Goal: Check status: Check status

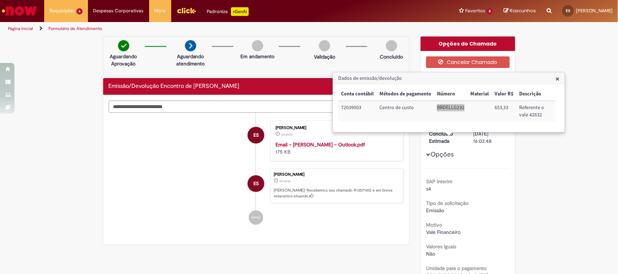
scroll to position [498, 0]
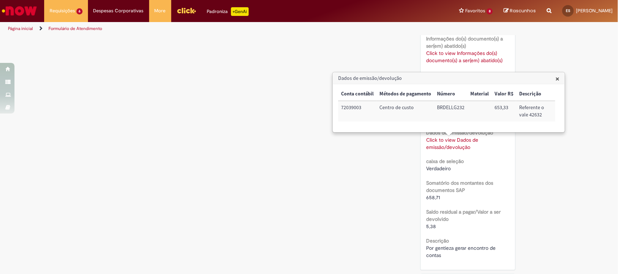
click at [555, 83] on span "×" at bounding box center [557, 79] width 4 height 10
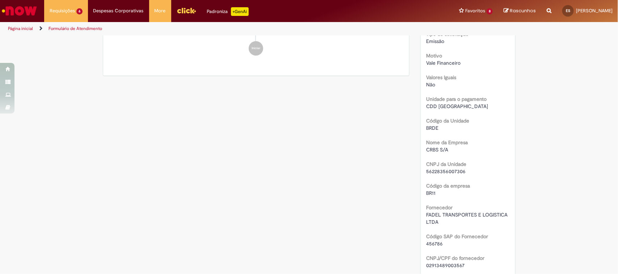
scroll to position [0, 0]
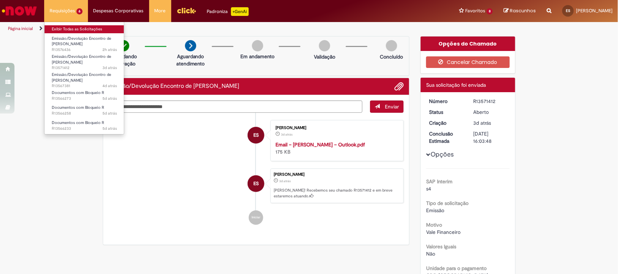
click at [84, 28] on link "Exibir Todas as Solicitações" at bounding box center [85, 29] width 80 height 8
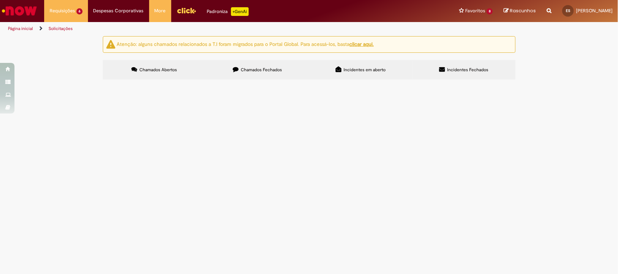
click at [258, 68] on span "Chamados Fechados" at bounding box center [261, 70] width 41 height 6
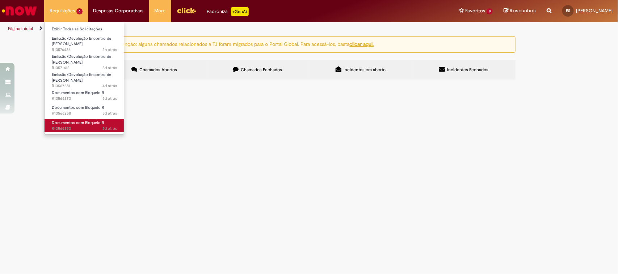
click at [85, 126] on span "5d atrás 5 dias atrás R13566233" at bounding box center [84, 129] width 65 height 6
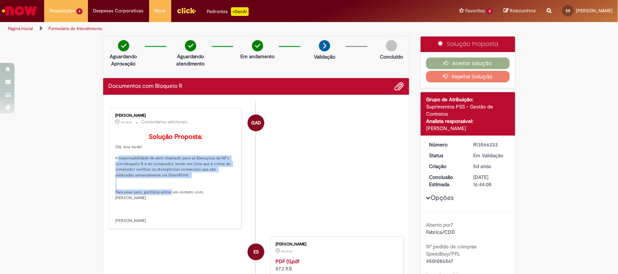
drag, startPoint x: 113, startPoint y: 166, endPoint x: 164, endPoint y: 201, distance: 61.8
click at [164, 201] on p "Solução Proposta: Olá, boa tarde! A responsabilidade de abrir chamado para as l…" at bounding box center [175, 179] width 120 height 90
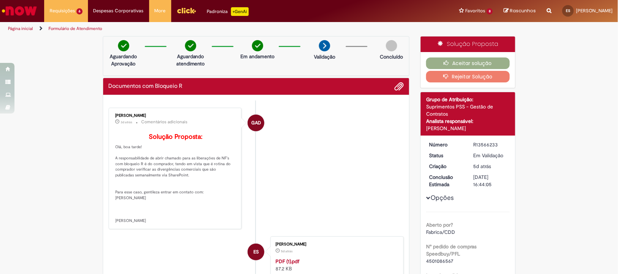
click at [160, 208] on p "Solução Proposta: Olá, boa tarde! A responsabilidade de abrir chamado para as l…" at bounding box center [175, 179] width 120 height 90
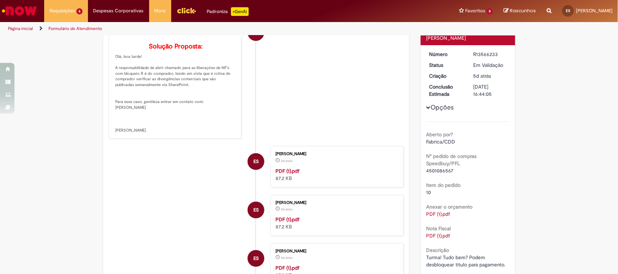
scroll to position [45, 0]
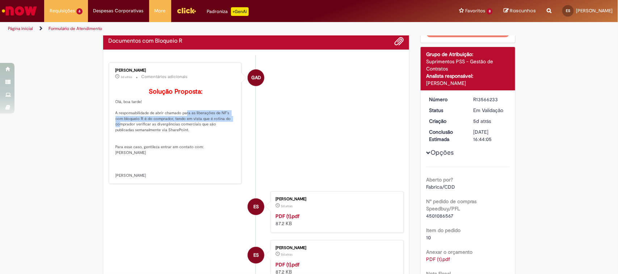
drag, startPoint x: 179, startPoint y: 126, endPoint x: 220, endPoint y: 133, distance: 41.5
click at [224, 133] on p "Solução Proposta: Olá, boa tarde! A responsabilidade de abrir chamado para as l…" at bounding box center [175, 133] width 120 height 90
click at [144, 126] on p "Solução Proposta: Olá, boa tarde! A responsabilidade de abrir chamado para as l…" at bounding box center [175, 133] width 120 height 90
click at [145, 167] on p "Solução Proposta: Olá, boa tarde! A responsabilidade de abrir chamado para as l…" at bounding box center [175, 133] width 120 height 90
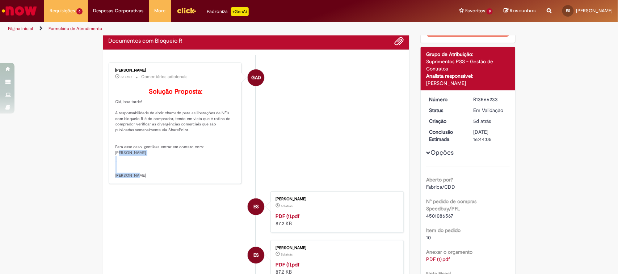
click at [145, 167] on p "Solução Proposta: Olá, boa tarde! A responsabilidade de abrir chamado para as l…" at bounding box center [175, 133] width 120 height 90
copy p "Lucas Xavier de Oliveira"
click at [136, 113] on p "Solução Proposta: Olá, boa tarde! A responsabilidade de abrir chamado para as l…" at bounding box center [175, 133] width 120 height 90
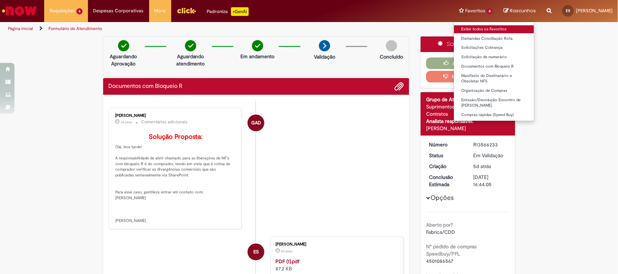
click at [454, 31] on link "Exibir todos os Favoritos" at bounding box center [494, 29] width 80 height 8
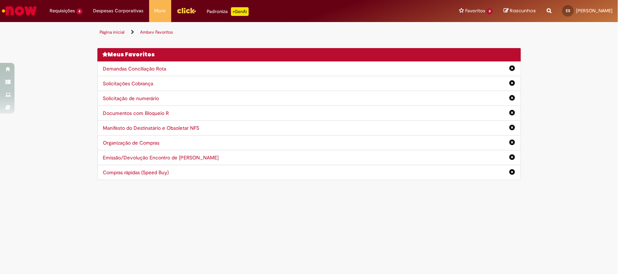
click at [151, 160] on link "Emissão/Devolução Encontro de [PERSON_NAME]" at bounding box center [161, 158] width 116 height 7
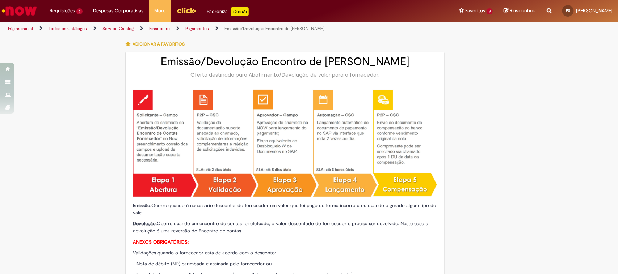
type input "********"
type input "**********"
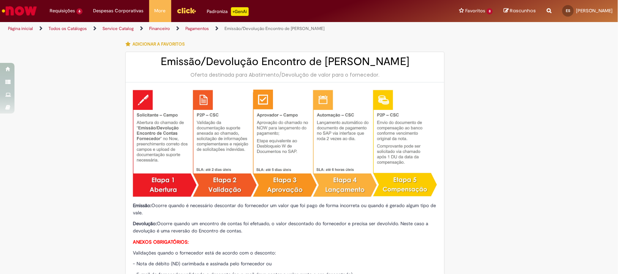
type input "****"
type input "**********"
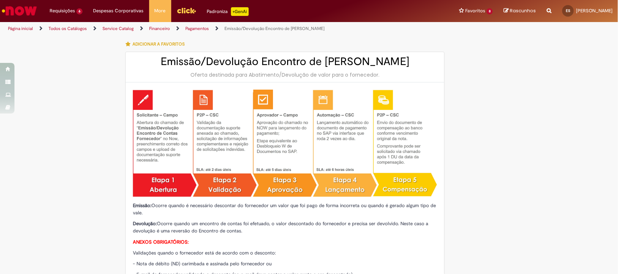
type input "**********"
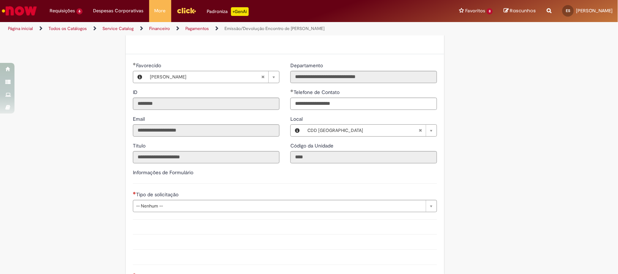
scroll to position [470, 0]
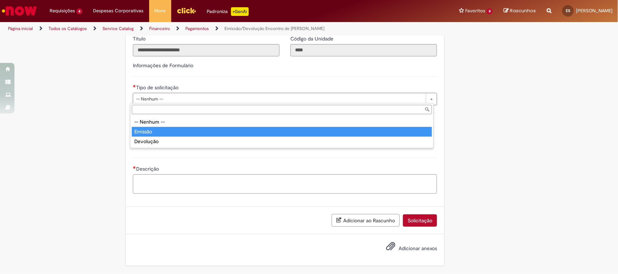
type input "*******"
select select "*******"
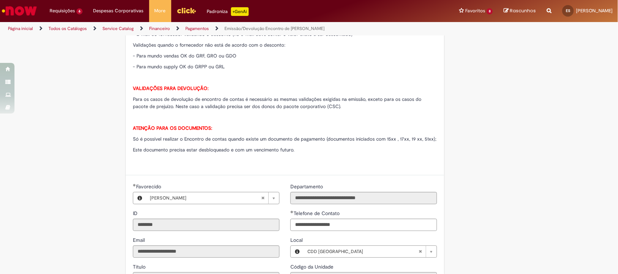
scroll to position [195, 0]
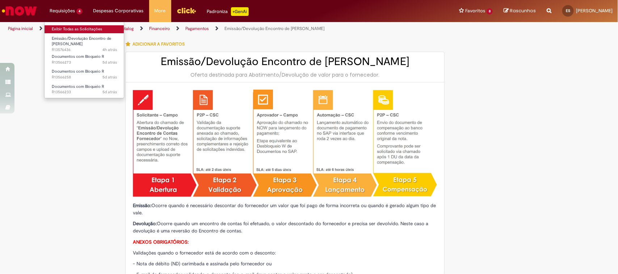
click at [85, 27] on link "Exibir Todas as Solicitações" at bounding box center [85, 29] width 80 height 8
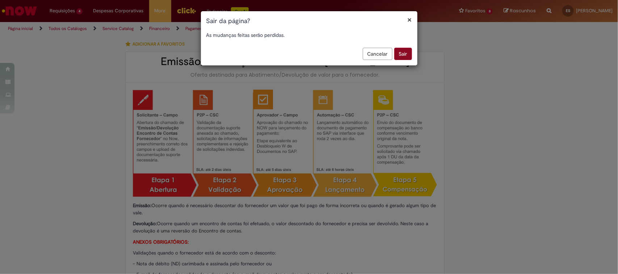
drag, startPoint x: 411, startPoint y: 47, endPoint x: 405, endPoint y: 51, distance: 6.5
click at [405, 51] on div "× Sair da página? As mudanças feitas serão perdidas. Cancelar Sair" at bounding box center [308, 38] width 217 height 55
click at [404, 51] on button "Sair" at bounding box center [403, 54] width 18 height 12
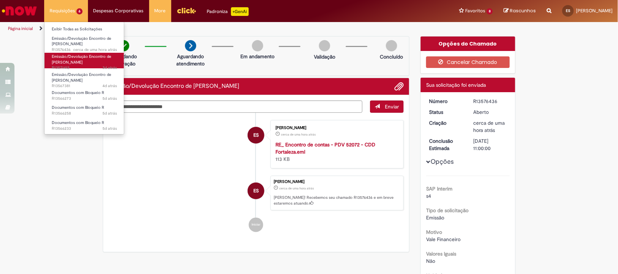
click at [95, 59] on ul "Exibir Todas as Solicitações Emissão/Devolução Encontro de Contas Fornecedor ce…" at bounding box center [84, 78] width 80 height 113
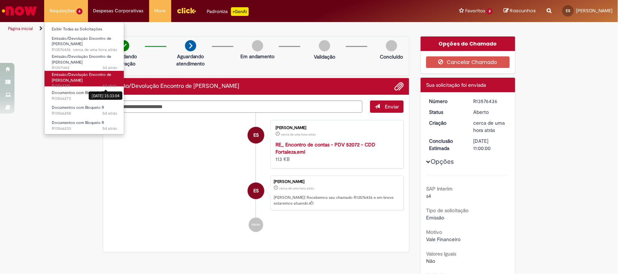
click at [104, 85] on sn-time-ago "4d atrás 4 dias atrás 25/09/2025 15:33:04" at bounding box center [109, 85] width 14 height 5
click at [79, 71] on link "Emissão/Devolução Encontro de Contas Fornecedor 4d atrás 4 dias atrás 25/09/202…" at bounding box center [85, 79] width 80 height 16
click at [88, 76] on span "Emissão/Devolução Encontro de [PERSON_NAME]" at bounding box center [81, 77] width 59 height 11
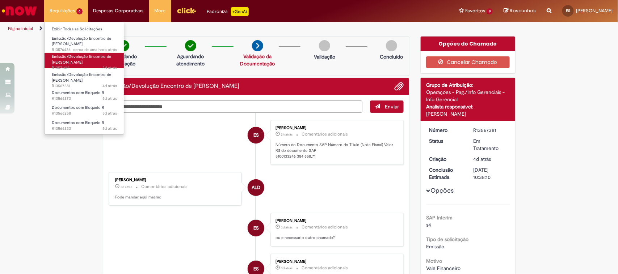
click at [82, 65] on span "3d atrás 3 dias atrás R13571412" at bounding box center [84, 68] width 65 height 6
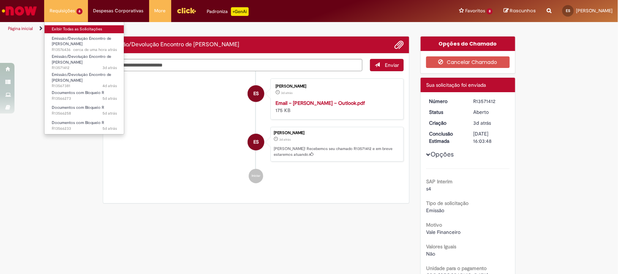
click at [76, 26] on link "Exibir Todas as Solicitações" at bounding box center [85, 29] width 80 height 8
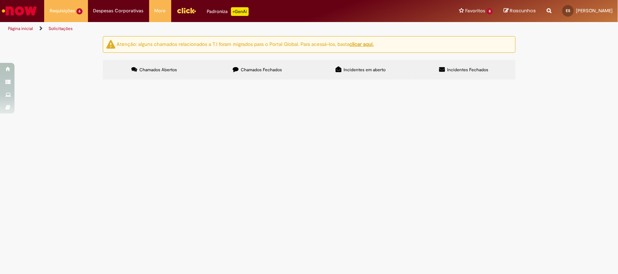
click at [297, 64] on label "Chamados Fechados" at bounding box center [257, 70] width 103 height 20
click at [0, 0] on span "Por gentileza gerar encontro de contas" at bounding box center [0, 0] width 0 height 0
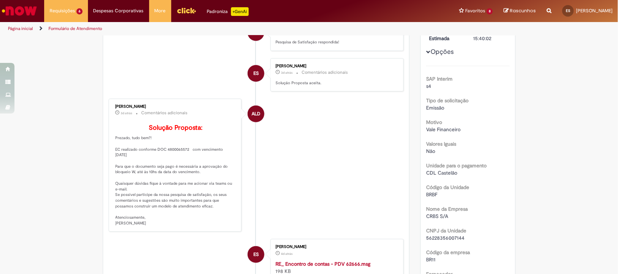
scroll to position [132, 0]
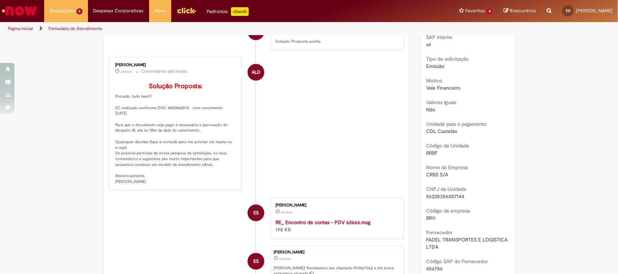
click at [432, 175] on span "CRBS S/A" at bounding box center [437, 175] width 22 height 7
drag, startPoint x: 436, startPoint y: 130, endPoint x: 440, endPoint y: 132, distance: 4.1
click at [440, 132] on span "CDL Castelão" at bounding box center [441, 131] width 31 height 7
copy span "a"
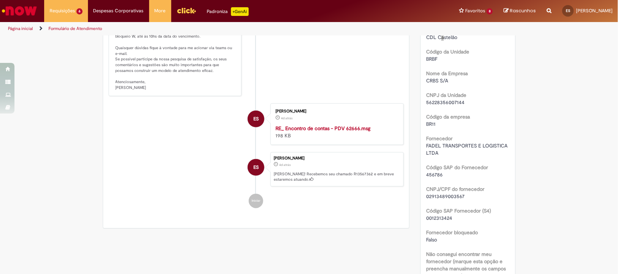
scroll to position [407, 0]
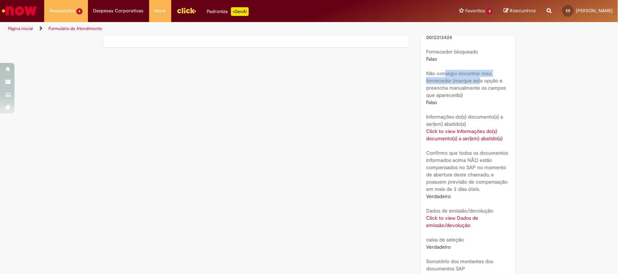
drag, startPoint x: 441, startPoint y: 74, endPoint x: 477, endPoint y: 83, distance: 36.6
click at [477, 83] on b "Não consegui encontrar meu fornecedor (marque esta opção e preencha manualmente…" at bounding box center [466, 84] width 80 height 28
click at [462, 81] on b "Não consegui encontrar meu fornecedor (marque esta opção e preencha manualmente…" at bounding box center [466, 84] width 80 height 28
click at [460, 80] on b "Não consegui encontrar meu fornecedor (marque esta opção e preencha manualmente…" at bounding box center [466, 84] width 80 height 28
drag, startPoint x: 460, startPoint y: 80, endPoint x: 464, endPoint y: 83, distance: 4.6
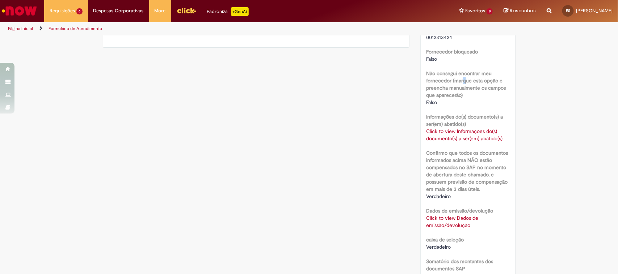
click at [464, 83] on b "Não consegui encontrar meu fornecedor (marque esta opção e preencha manualmente…" at bounding box center [466, 84] width 80 height 28
copy b "q"
click at [461, 80] on b "Não consegui encontrar meu fornecedor (marque esta opção e preencha manualmente…" at bounding box center [466, 84] width 80 height 28
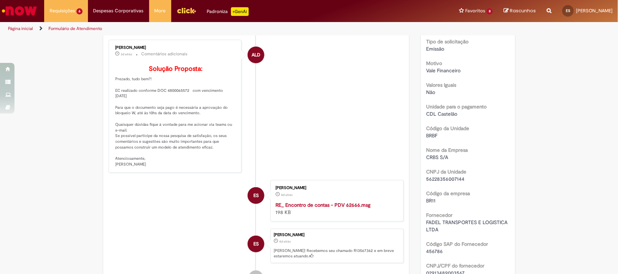
scroll to position [0, 0]
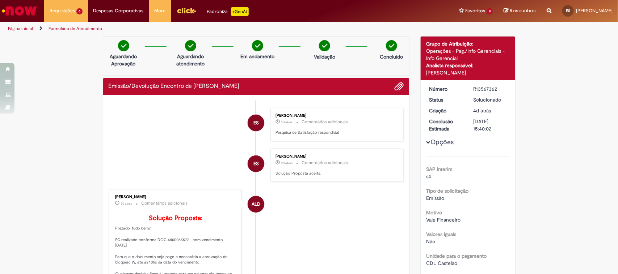
drag, startPoint x: 436, startPoint y: 222, endPoint x: 469, endPoint y: 78, distance: 147.7
drag, startPoint x: 444, startPoint y: 135, endPoint x: 446, endPoint y: 153, distance: 18.3
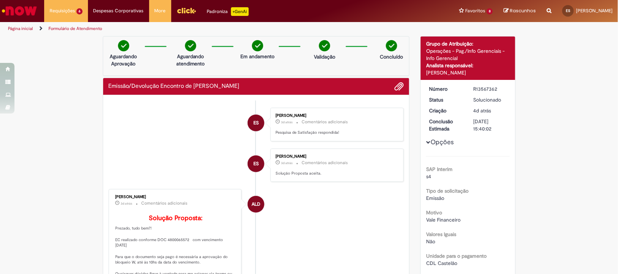
drag, startPoint x: 447, startPoint y: 72, endPoint x: 438, endPoint y: 66, distance: 10.9
click at [438, 66] on span "Grupo de Atribuição: Operações - Pag./Info Gerenciais - Info Gerencial Analista…" at bounding box center [468, 58] width 84 height 36
drag, startPoint x: 453, startPoint y: 56, endPoint x: 445, endPoint y: 53, distance: 8.1
click at [445, 53] on div "Operações - Pag./Info Gerenciais - Info Gerencial" at bounding box center [468, 54] width 84 height 14
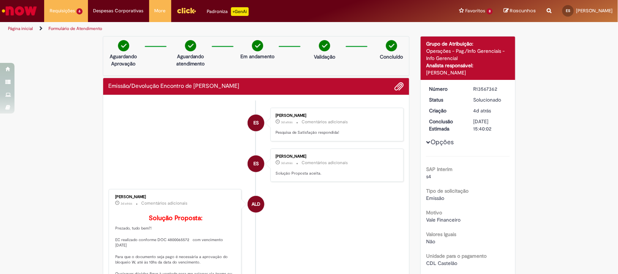
click at [452, 73] on div "Andressa Luiza Da Silva" at bounding box center [468, 72] width 84 height 7
copy div "z"
click at [452, 72] on div "Andressa Luiza Da Silva" at bounding box center [468, 72] width 84 height 7
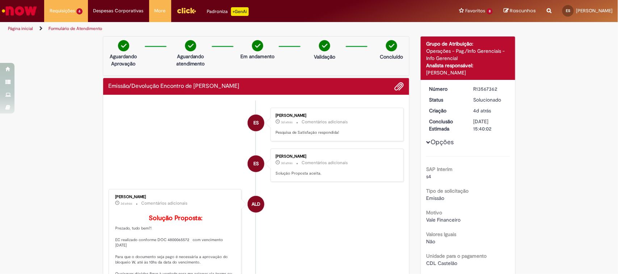
click at [454, 73] on div "Andressa Luiza Da Silva" at bounding box center [468, 72] width 84 height 7
copy div "z"
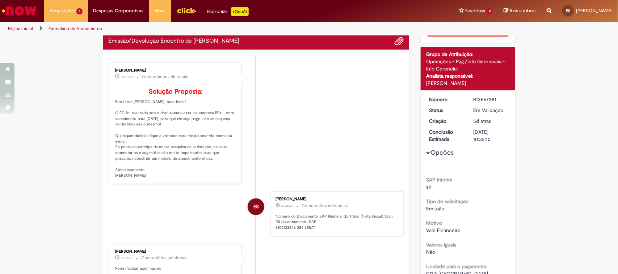
scroll to position [87, 0]
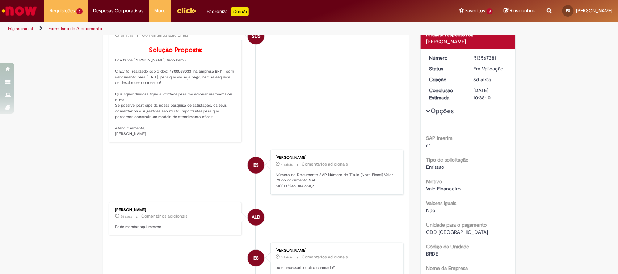
drag, startPoint x: 131, startPoint y: 89, endPoint x: 195, endPoint y: 143, distance: 83.4
click at [195, 137] on p "Solução Proposta: Boa tarde Ester, tudo bem ? O EC foi realizado sob o doc: 480…" at bounding box center [175, 92] width 120 height 90
click at [137, 119] on p "Solução Proposta: Boa tarde Ester, tudo bem ? O EC foi realizado sob o doc: 480…" at bounding box center [175, 92] width 120 height 90
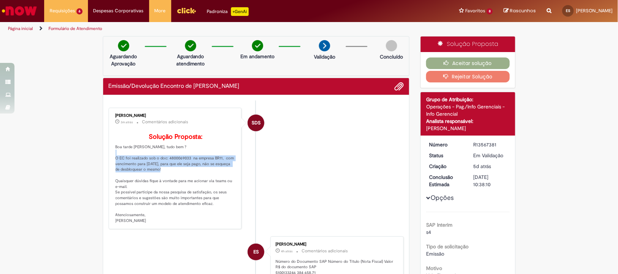
drag, startPoint x: 122, startPoint y: 168, endPoint x: 181, endPoint y: 189, distance: 62.3
click at [181, 189] on p "Solução Proposta: Boa tarde Ester, tudo bem ? O EC foi realizado sob o doc: 480…" at bounding box center [175, 179] width 120 height 90
click at [487, 63] on button "Aceitar solução" at bounding box center [468, 64] width 84 height 12
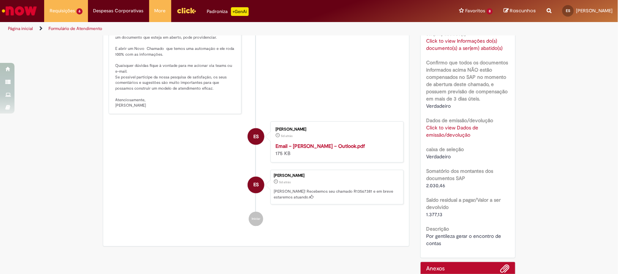
scroll to position [543, 0]
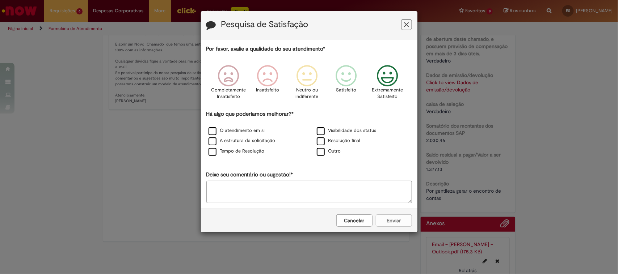
click at [395, 86] on icon "Feedback" at bounding box center [386, 76] width 27 height 22
click at [258, 133] on label "O atendimento em si" at bounding box center [236, 130] width 56 height 7
click at [398, 224] on button "Enviar" at bounding box center [394, 221] width 36 height 12
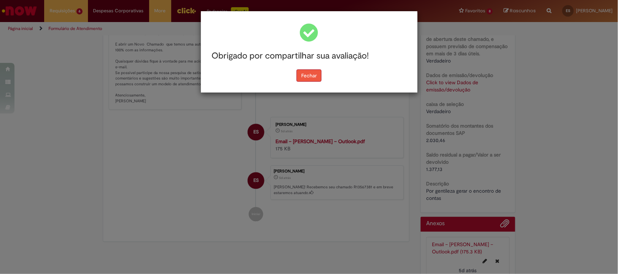
click at [317, 77] on button "Fechar" at bounding box center [308, 75] width 25 height 12
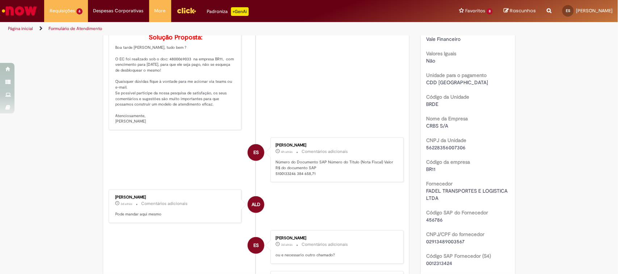
scroll to position [0, 0]
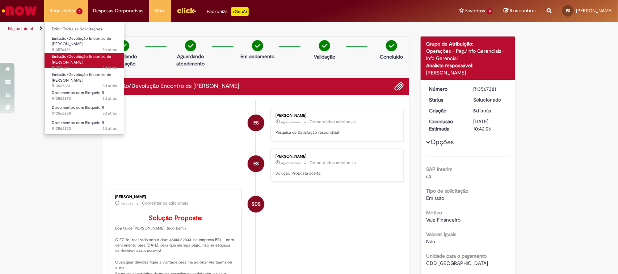
click at [78, 59] on span "Emissão/Devolução Encontro de [PERSON_NAME]" at bounding box center [81, 59] width 59 height 11
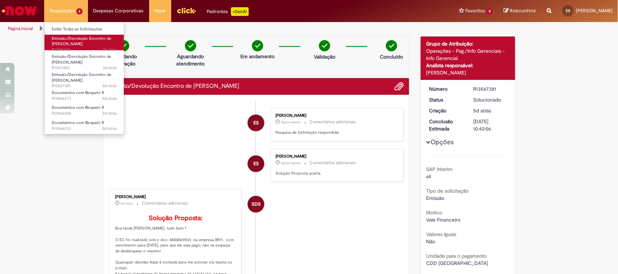
click at [83, 50] on span "3h atrás 3 horas atrás R13576436" at bounding box center [84, 50] width 65 height 6
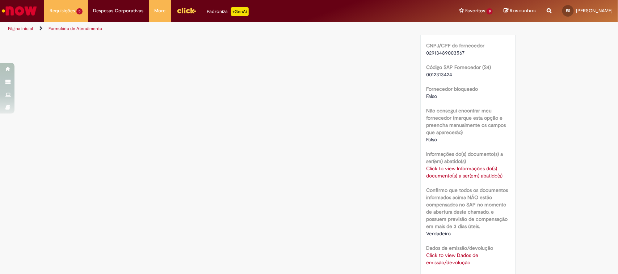
scroll to position [576, 0]
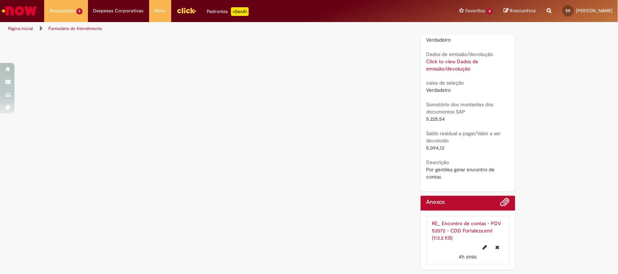
click at [433, 62] on link "Click to view Dados de emissão/devolução" at bounding box center [452, 65] width 52 height 14
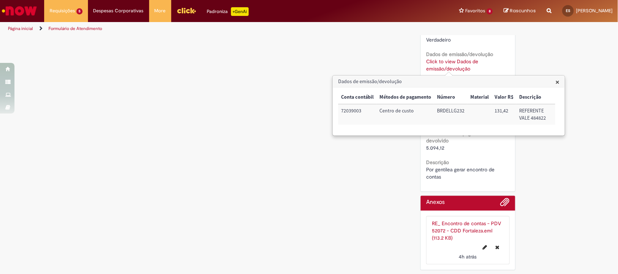
click at [554, 80] on h3 "Dados de emissão/devolução" at bounding box center [448, 82] width 231 height 12
click at [559, 78] on h3 "Dados de emissão/devolução" at bounding box center [448, 82] width 231 height 12
click at [557, 80] on span "×" at bounding box center [557, 82] width 4 height 10
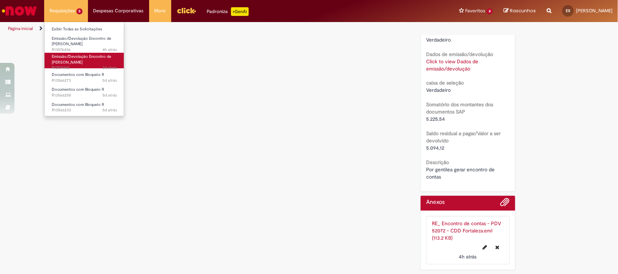
click at [79, 60] on span "Emissão/Devolução Encontro de [PERSON_NAME]" at bounding box center [81, 59] width 59 height 11
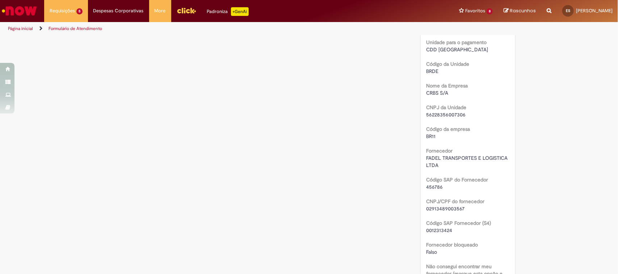
scroll to position [452, 0]
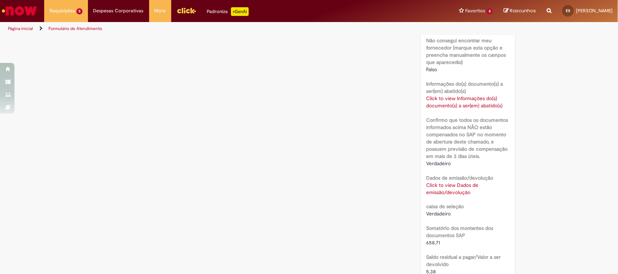
click at [448, 193] on link "Click to view Dados de emissão/devolução" at bounding box center [452, 189] width 52 height 14
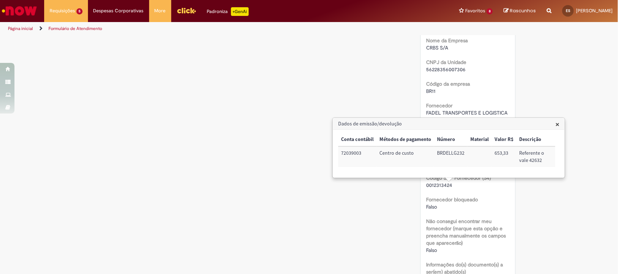
scroll to position [0, 0]
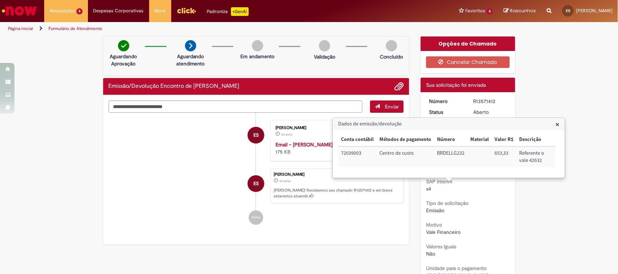
click at [559, 123] on span "×" at bounding box center [557, 124] width 4 height 10
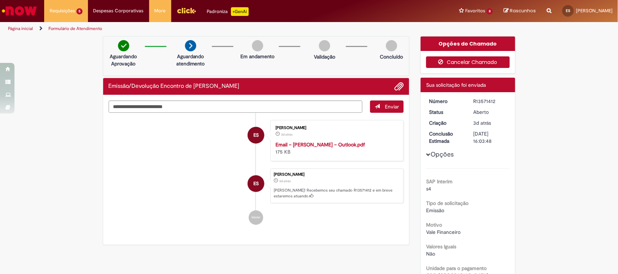
click at [468, 62] on button "Cancelar Chamado" at bounding box center [468, 62] width 84 height 12
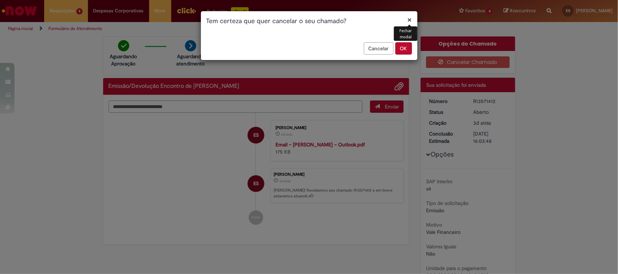
click at [406, 48] on button "OK" at bounding box center [403, 48] width 17 height 12
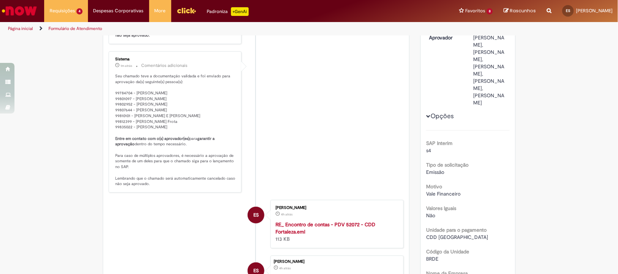
scroll to position [87, 0]
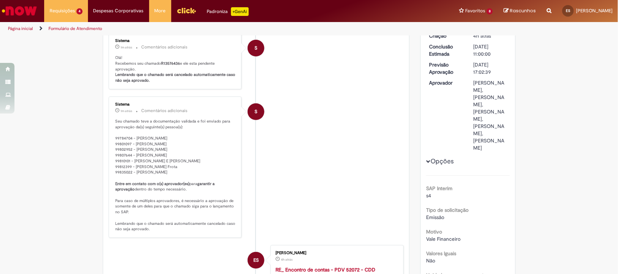
drag, startPoint x: 142, startPoint y: 174, endPoint x: 162, endPoint y: 111, distance: 66.1
click at [162, 111] on div "Sistema 1m atrás 1m atrás Comentários adicionais Seu chamado teve a documentaçã…" at bounding box center [175, 167] width 129 height 137
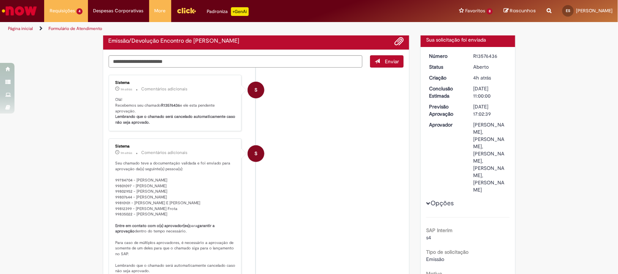
scroll to position [0, 0]
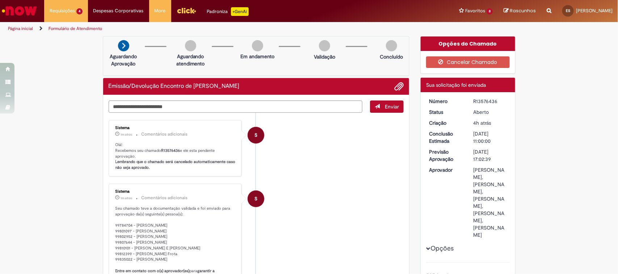
click at [487, 102] on div "R13576436" at bounding box center [490, 101] width 34 height 7
copy div "R13576436"
click at [482, 102] on div "R13576436" at bounding box center [490, 101] width 34 height 7
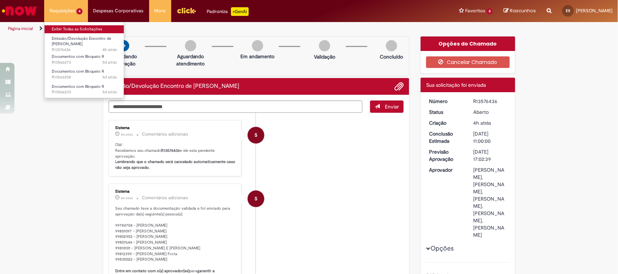
click at [79, 26] on link "Exibir Todas as Solicitações" at bounding box center [85, 29] width 80 height 8
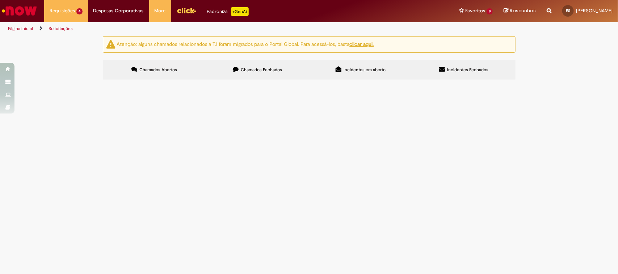
click at [238, 69] on icon at bounding box center [236, 70] width 6 height 6
click at [0, 0] on span "Emissão/Devolução Encontro de [PERSON_NAME]" at bounding box center [0, 0] width 0 height 0
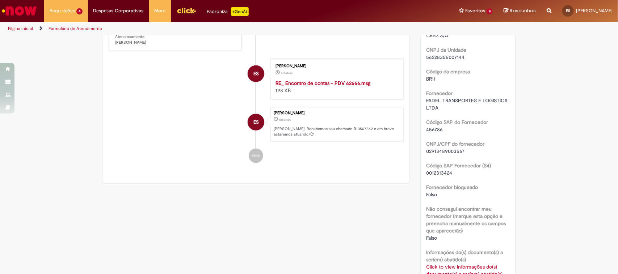
scroll to position [136, 0]
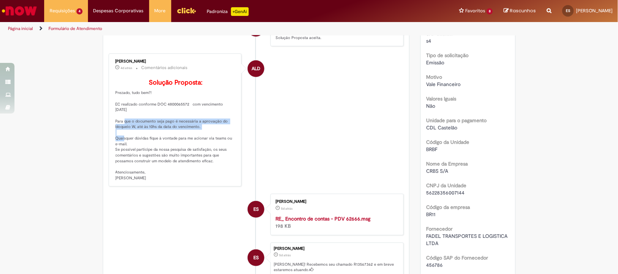
drag, startPoint x: 123, startPoint y: 128, endPoint x: 222, endPoint y: 138, distance: 99.3
click at [222, 138] on p "Solução Proposta: Prezado, tudo bem?! EC realizado conforme DOC 4800065572 com …" at bounding box center [175, 130] width 120 height 102
click at [187, 138] on p "Solução Proposta: Prezado, tudo bem?! EC realizado conforme DOC 4800065572 com …" at bounding box center [175, 130] width 120 height 102
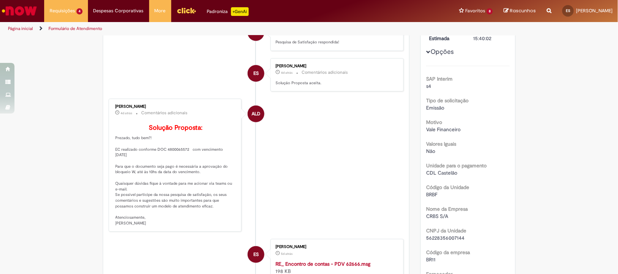
scroll to position [0, 0]
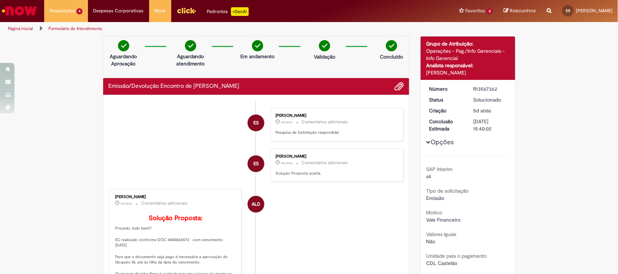
click at [211, 185] on ul "ES Ester Vitoria Goncalves Dos Santos 4d atrás 4 dias atrás Comentários adicion…" at bounding box center [256, 271] width 295 height 341
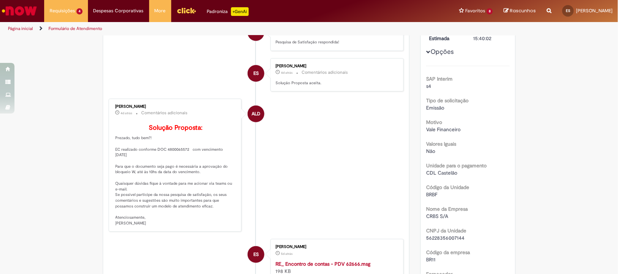
click at [546, 9] on icon "Search from all sources" at bounding box center [548, 6] width 5 height 13
click at [518, 12] on input "text" at bounding box center [534, 11] width 33 height 12
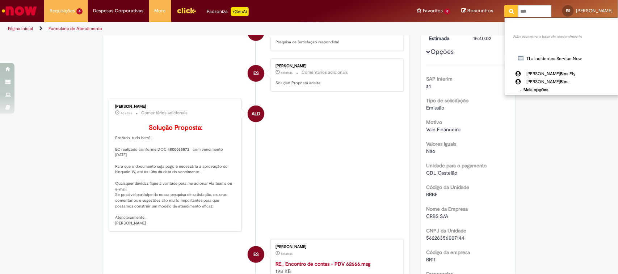
type input "***"
click at [509, 10] on icon "Pesquisar" at bounding box center [511, 11] width 5 height 5
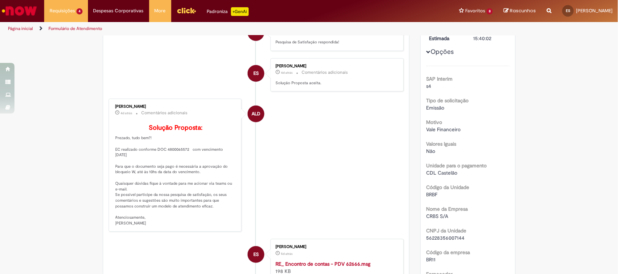
click at [503, 10] on link "Rascunhos" at bounding box center [519, 11] width 32 height 7
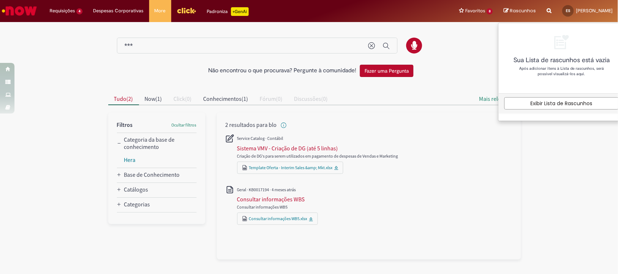
click at [245, 42] on input "***" at bounding box center [242, 46] width 236 height 8
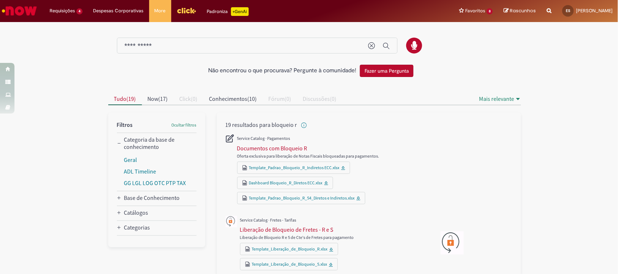
click at [212, 47] on input "**********" at bounding box center [242, 46] width 236 height 8
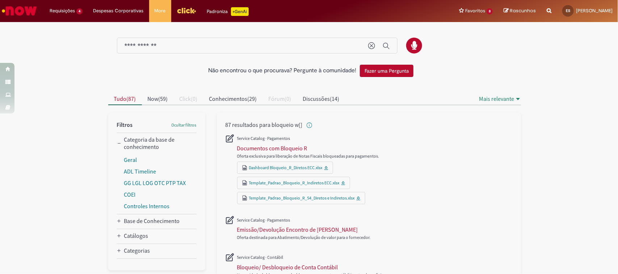
click at [211, 46] on input "**********" at bounding box center [242, 46] width 236 height 8
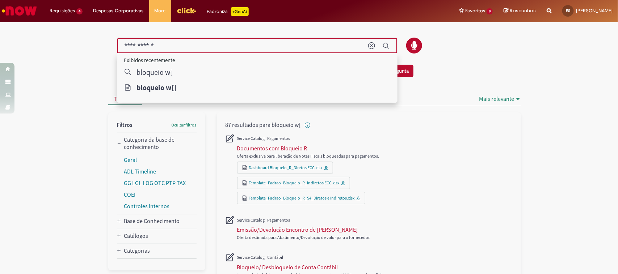
click at [211, 46] on input "**********" at bounding box center [242, 46] width 236 height 8
type input "**********"
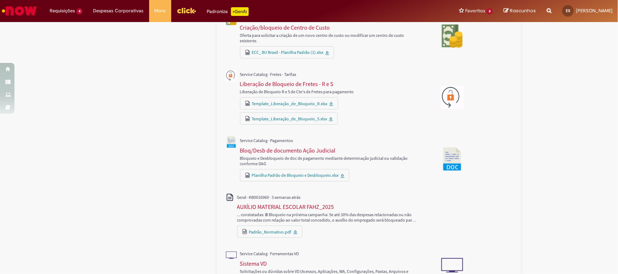
scroll to position [232, 0]
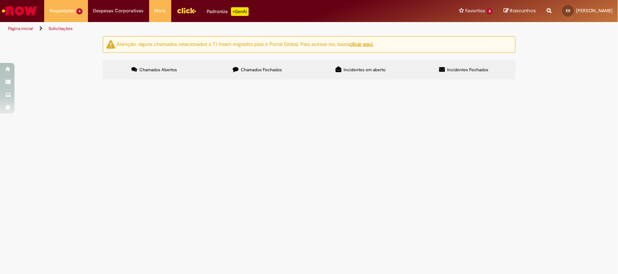
click at [268, 69] on span "Chamados Fechados" at bounding box center [261, 70] width 41 height 6
click at [0, 0] on link "2" at bounding box center [0, 0] width 0 height 0
click at [0, 0] on link "3" at bounding box center [0, 0] width 0 height 0
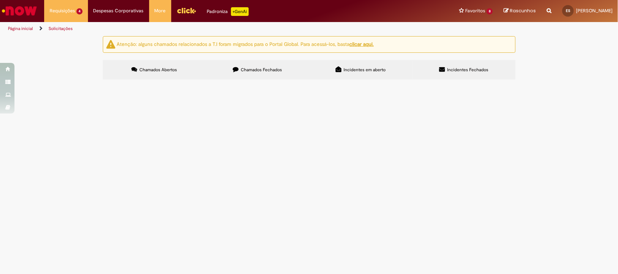
scroll to position [136, 0]
click at [0, 0] on span "Emissão/Devolução Encontro de [PERSON_NAME]" at bounding box center [0, 0] width 0 height 0
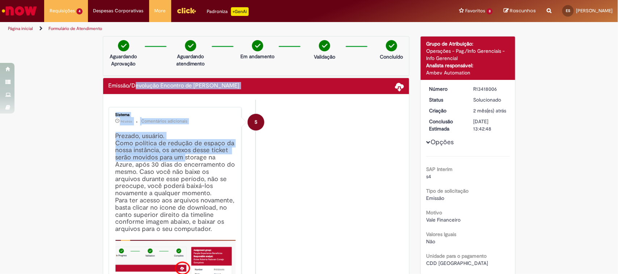
drag, startPoint x: 131, startPoint y: 92, endPoint x: 181, endPoint y: 160, distance: 84.0
click at [153, 146] on h4 "Prezado, usuário. Como política de redução de espaço da nossa instância, os ane…" at bounding box center [175, 228] width 120 height 191
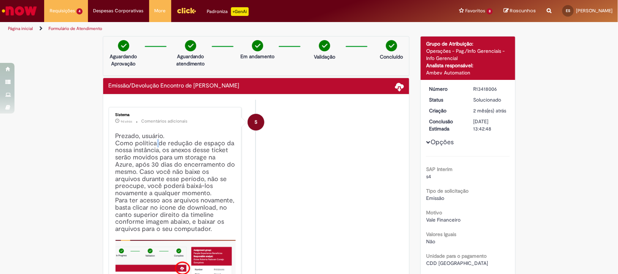
click at [153, 146] on h4 "Prezado, usuário. Como política de redução de espaço da nossa instância, os ane…" at bounding box center [175, 228] width 120 height 191
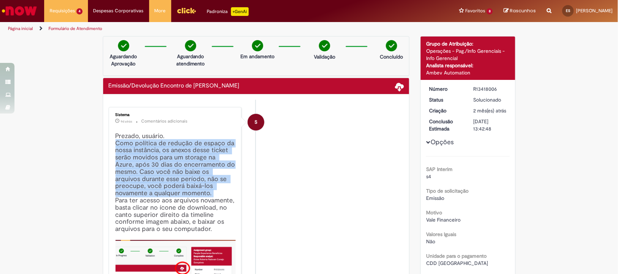
click at [153, 146] on h4 "Prezado, usuário. Como política de redução de espaço da nossa instância, os ane…" at bounding box center [175, 228] width 120 height 191
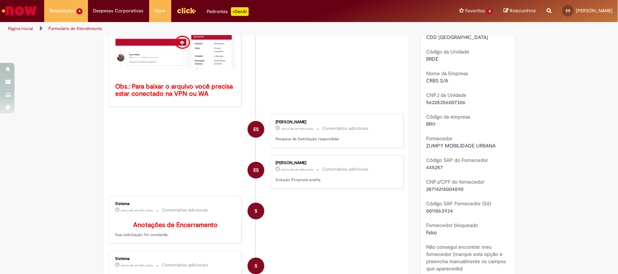
scroll to position [181, 0]
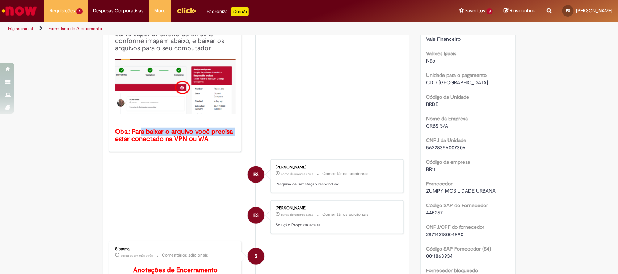
drag, startPoint x: 138, startPoint y: 130, endPoint x: 232, endPoint y: 130, distance: 94.1
click at [232, 130] on h4 "Prezado, usuário. Como política de redução de espaço da nossa instância, os ane…" at bounding box center [175, 47] width 120 height 191
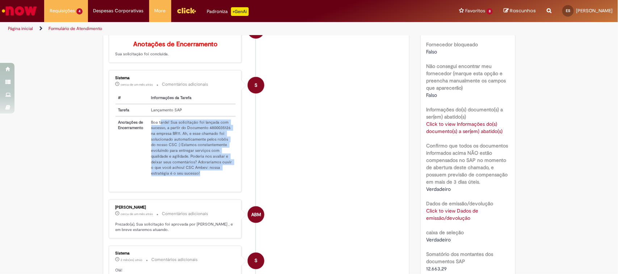
drag, startPoint x: 157, startPoint y: 122, endPoint x: 196, endPoint y: 178, distance: 67.8
click at [196, 178] on td "Boa tarde! Sua solicitação foi lançada com sucesso, a partir do Documento 48000…" at bounding box center [192, 148] width 88 height 63
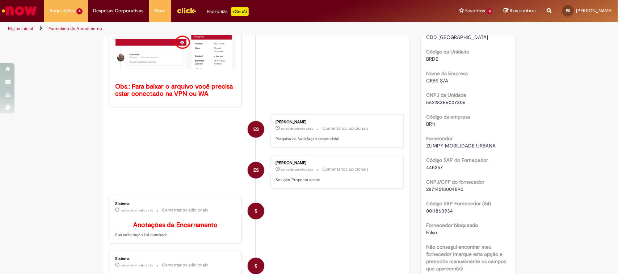
scroll to position [0, 0]
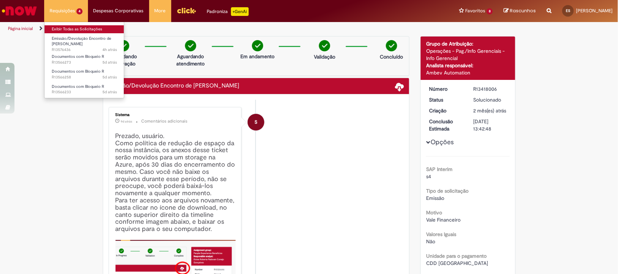
click at [80, 32] on link "Exibir Todas as Solicitações" at bounding box center [85, 29] width 80 height 8
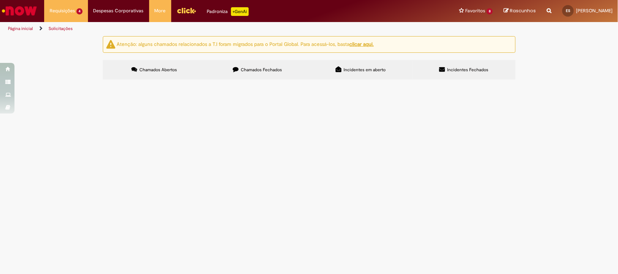
click at [247, 71] on span "Chamados Fechados" at bounding box center [261, 70] width 41 height 6
click at [0, 0] on link "2" at bounding box center [0, 0] width 0 height 0
click at [162, 70] on span "Chamados Abertos" at bounding box center [158, 70] width 38 height 6
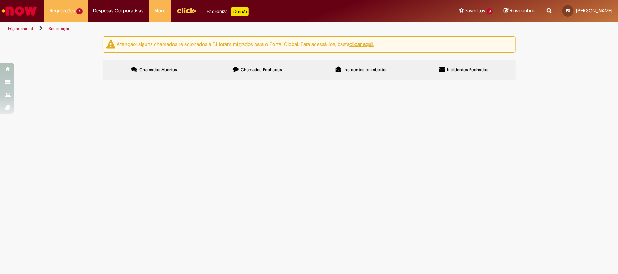
click at [263, 76] on label "Chamados Fechados" at bounding box center [257, 70] width 103 height 20
